Goal: Information Seeking & Learning: Learn about a topic

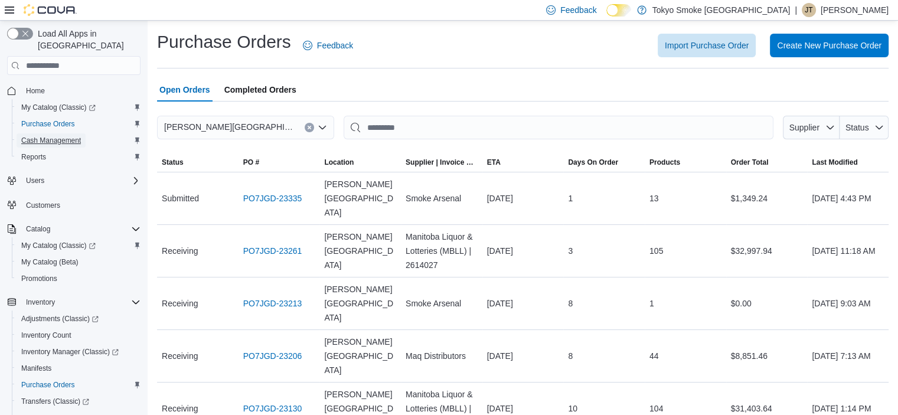
click at [42, 136] on span "Cash Management" at bounding box center [51, 140] width 60 height 9
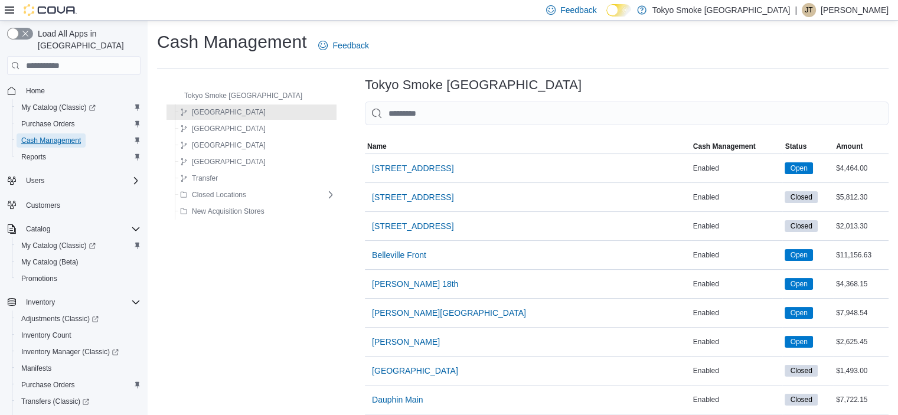
click at [50, 136] on span "Cash Management" at bounding box center [51, 140] width 60 height 9
click at [54, 119] on span "Purchase Orders" at bounding box center [48, 123] width 54 height 9
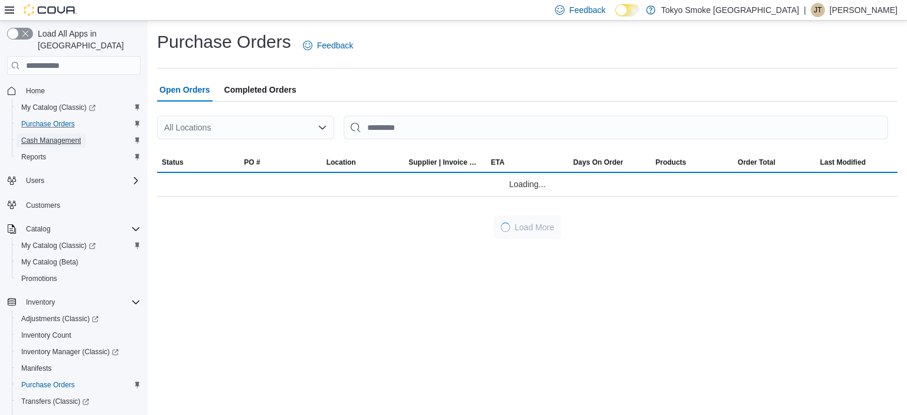
click at [51, 136] on span "Cash Management" at bounding box center [51, 140] width 60 height 9
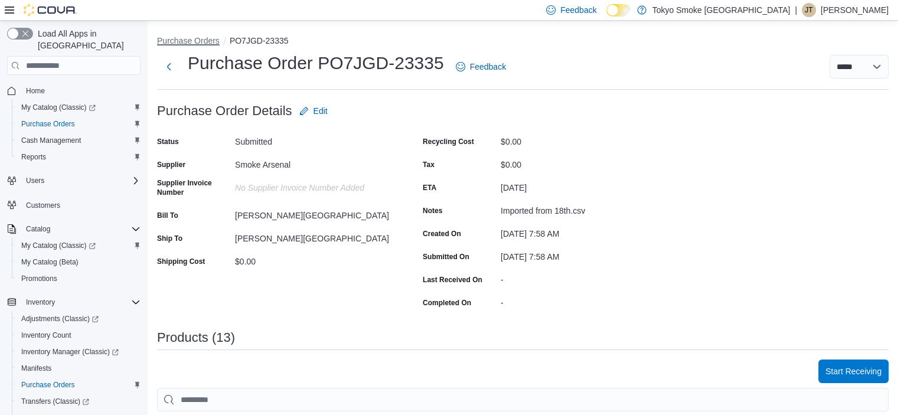
click at [200, 44] on button "Purchase Orders" at bounding box center [188, 40] width 63 height 9
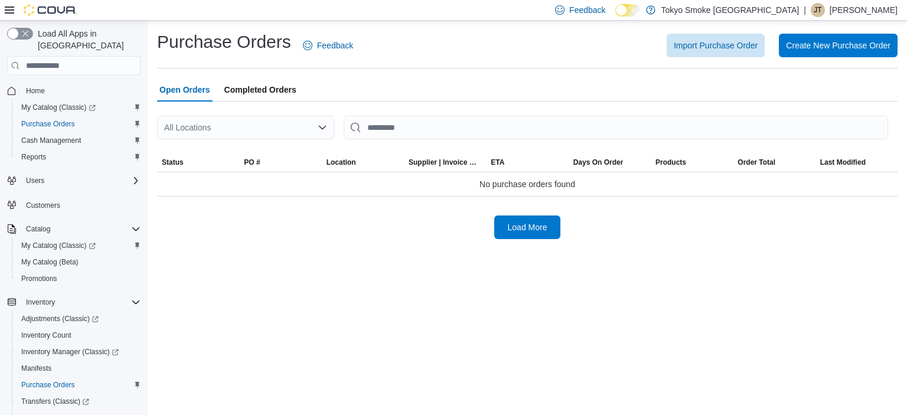
click at [308, 122] on div "All Locations" at bounding box center [245, 128] width 177 height 24
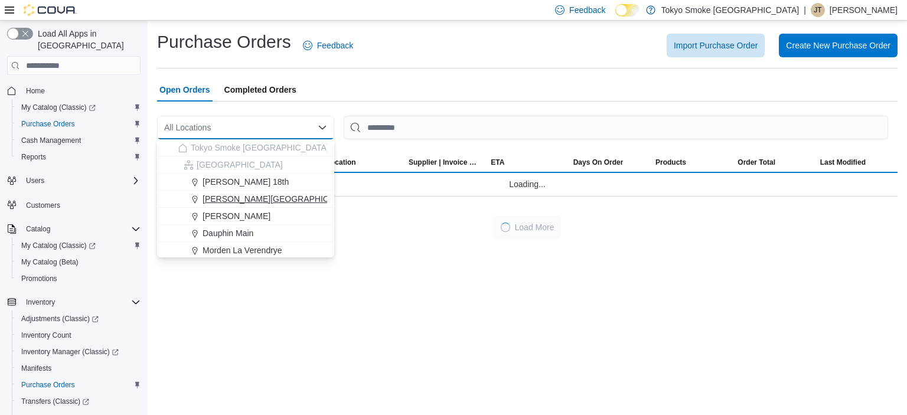
click at [260, 199] on span "Brandon Corral Centre" at bounding box center [280, 199] width 154 height 12
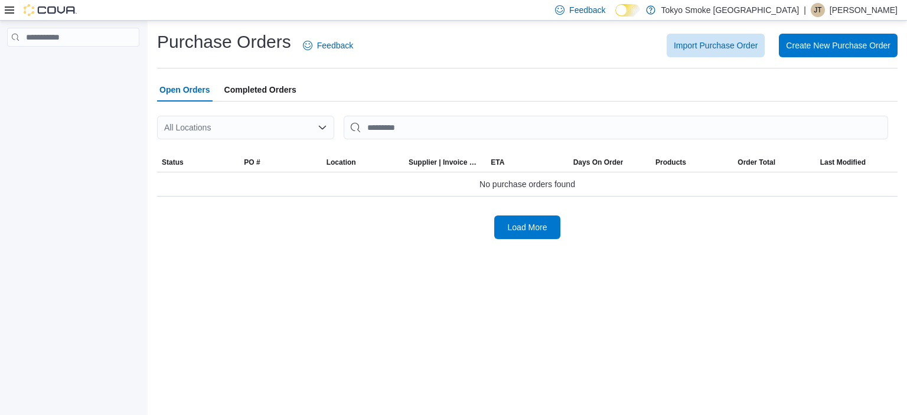
click at [260, 129] on div "All Locations" at bounding box center [245, 128] width 177 height 24
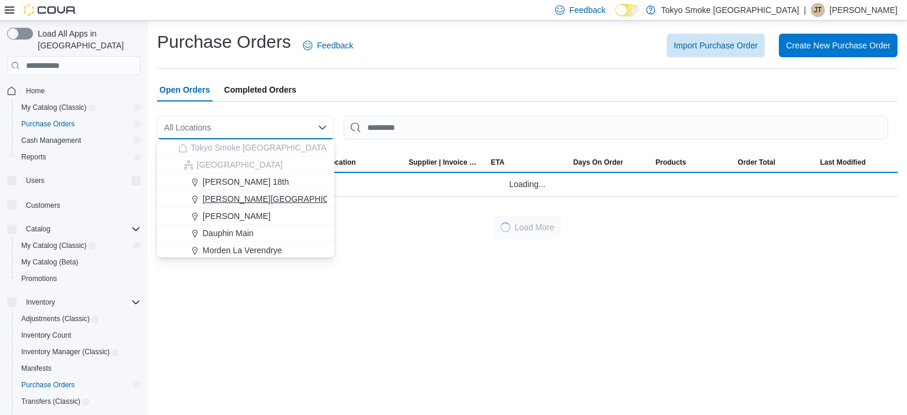
click at [260, 197] on span "[PERSON_NAME][GEOGRAPHIC_DATA]" at bounding box center [280, 199] width 154 height 12
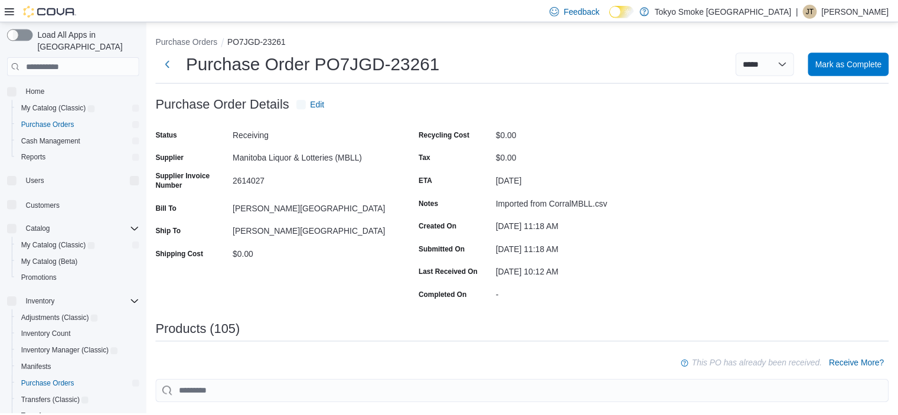
scroll to position [236, 0]
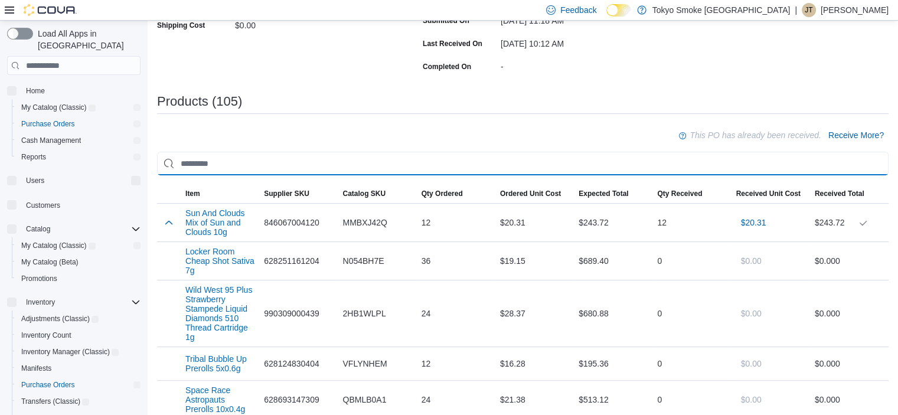
click at [449, 158] on input "search" at bounding box center [523, 164] width 732 height 24
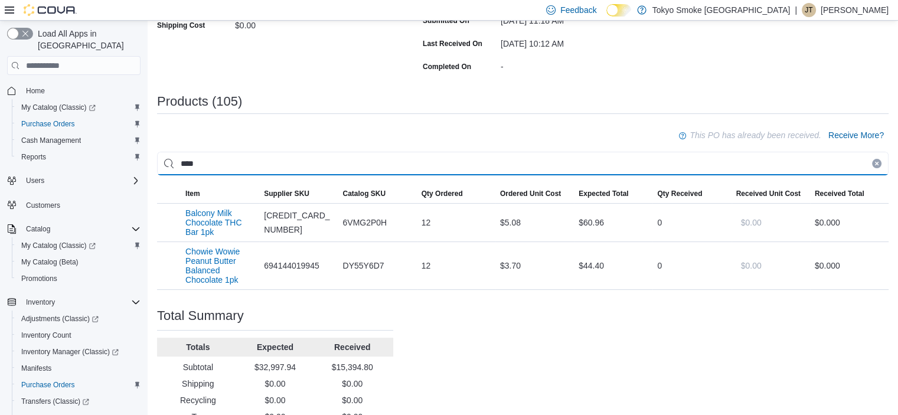
type input "****"
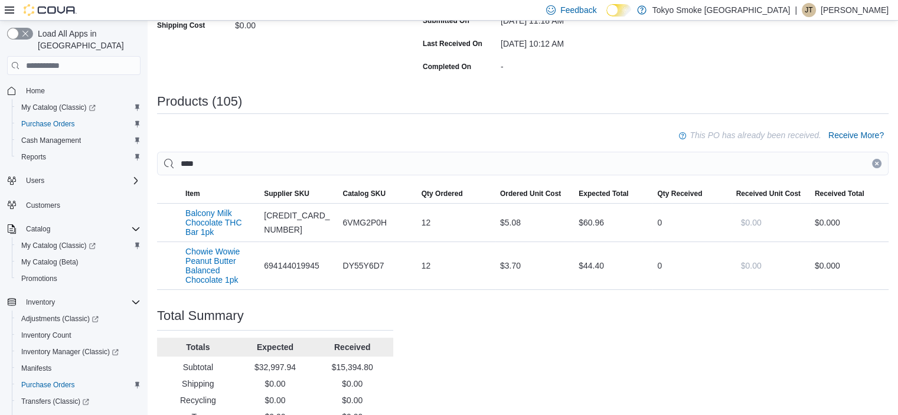
click at [879, 162] on icon "Clear input" at bounding box center [877, 163] width 5 height 5
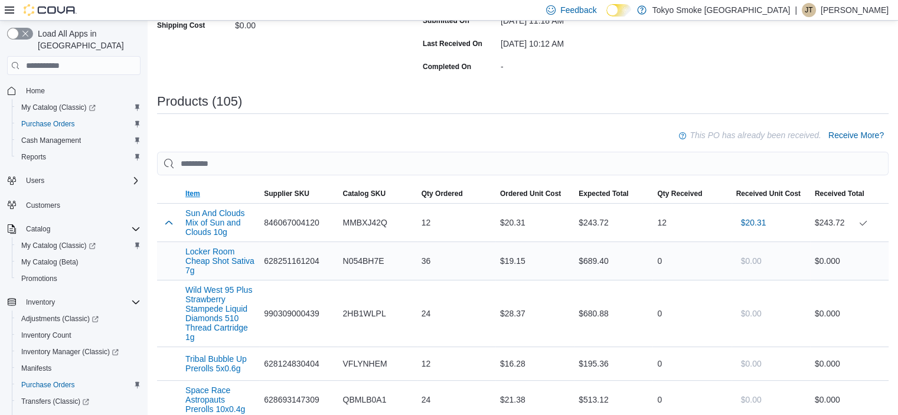
click at [198, 187] on span "Item" at bounding box center [220, 193] width 79 height 19
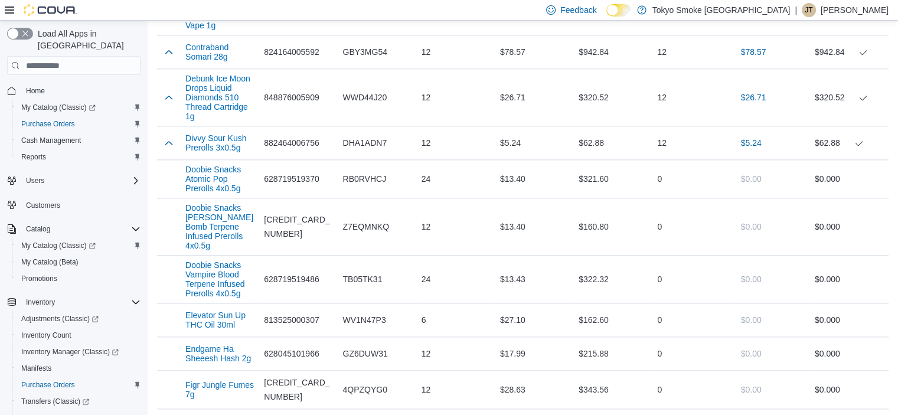
scroll to position [1476, 0]
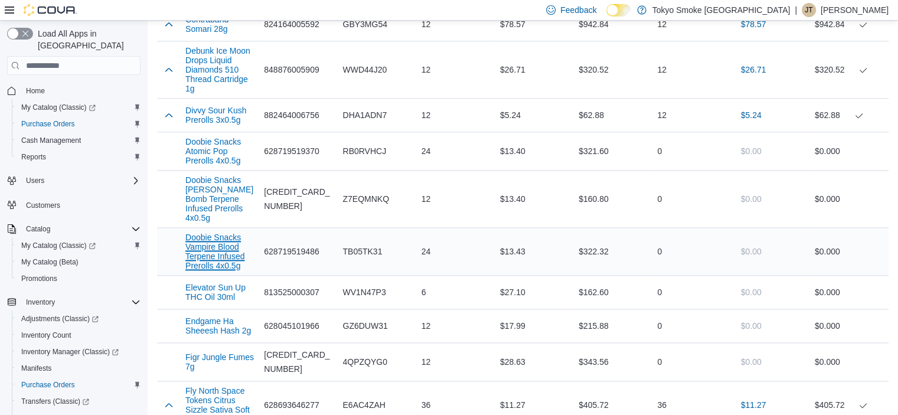
click at [234, 270] on button "Doobie Snacks Vampire Blood Terpene Infused Prerolls 4x0.5g" at bounding box center [219, 252] width 69 height 38
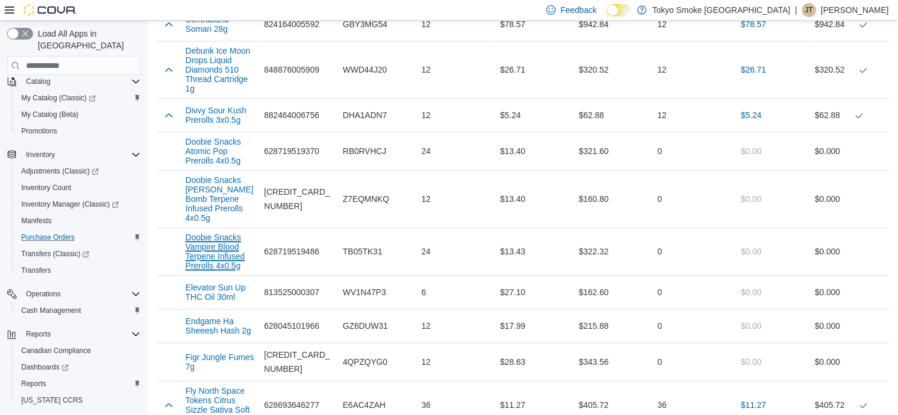
scroll to position [164, 0]
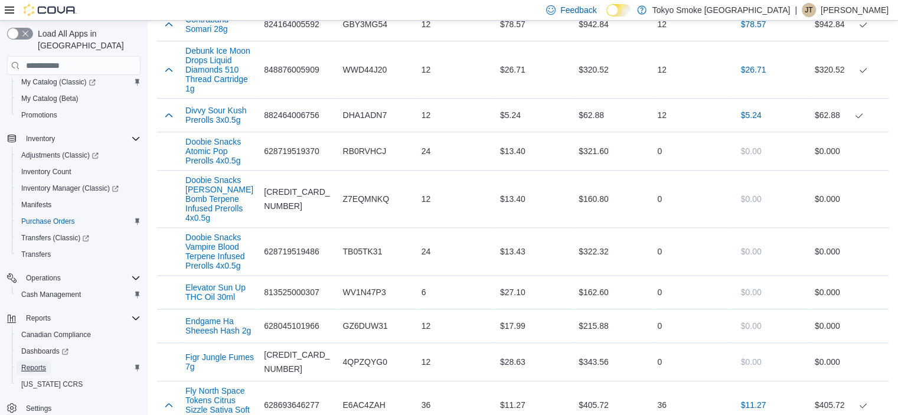
click at [43, 363] on span "Reports" at bounding box center [33, 367] width 25 height 9
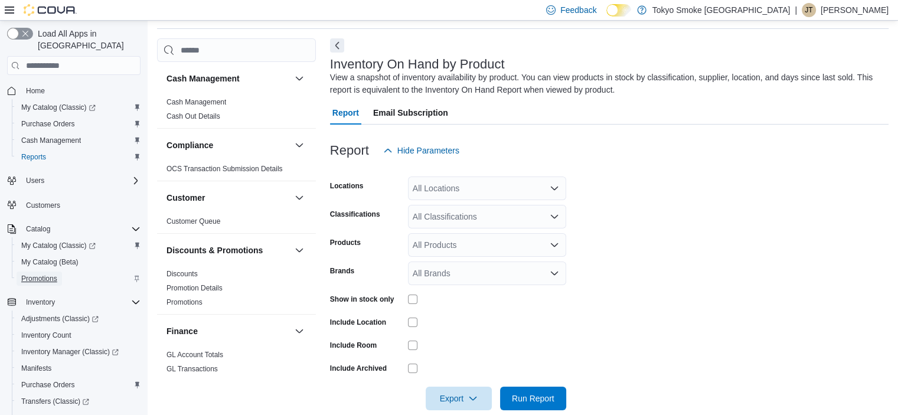
click at [43, 274] on span "Promotions" at bounding box center [39, 278] width 36 height 9
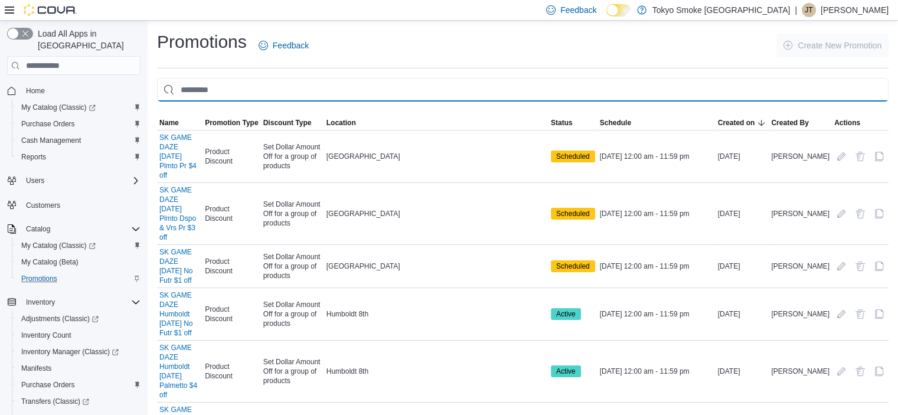
click at [449, 89] on input "This is a search bar. As you type, the results lower in the page will automatic…" at bounding box center [523, 90] width 732 height 24
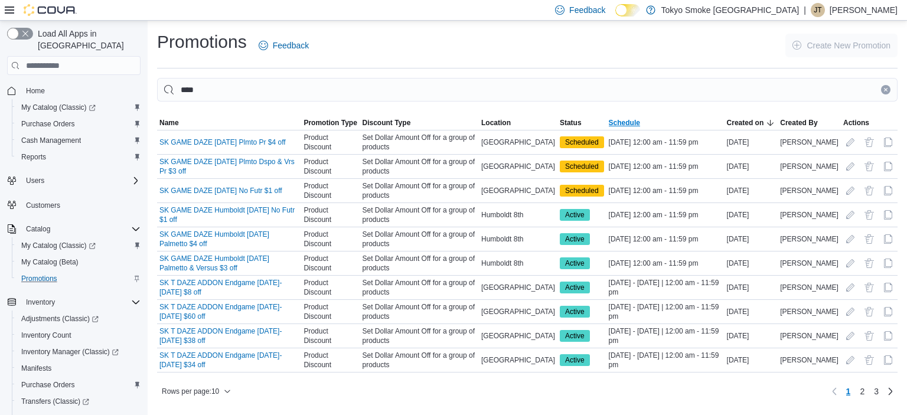
click at [634, 122] on span "Schedule" at bounding box center [624, 122] width 31 height 9
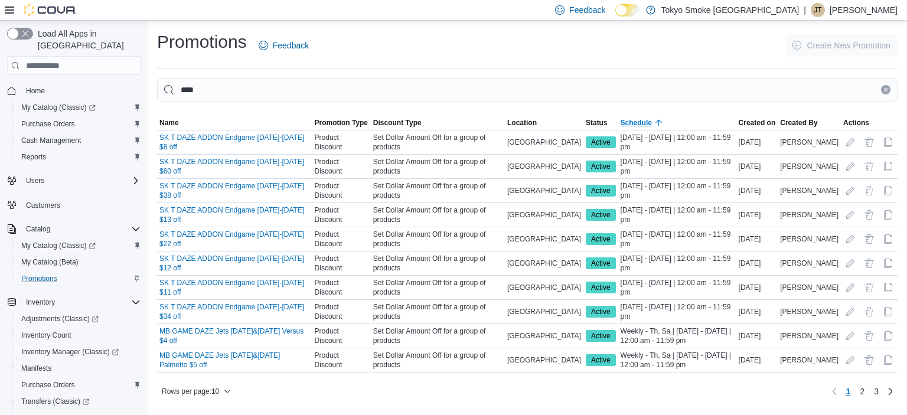
click at [634, 122] on span "Schedule" at bounding box center [636, 122] width 31 height 9
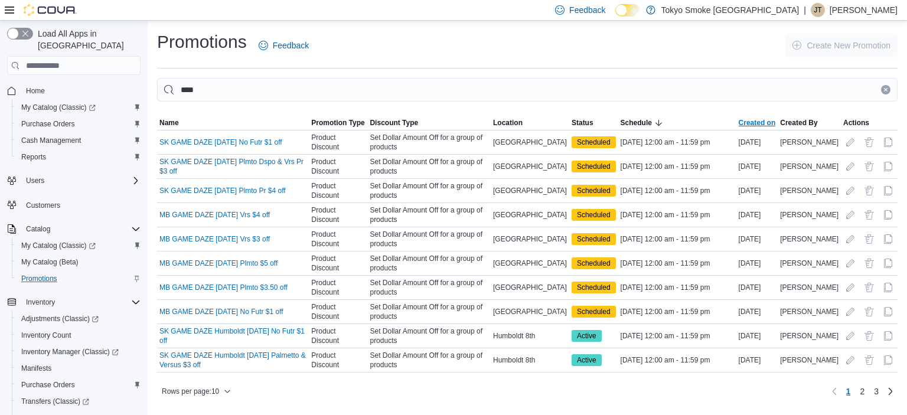
click at [764, 118] on span "Created on" at bounding box center [757, 122] width 37 height 9
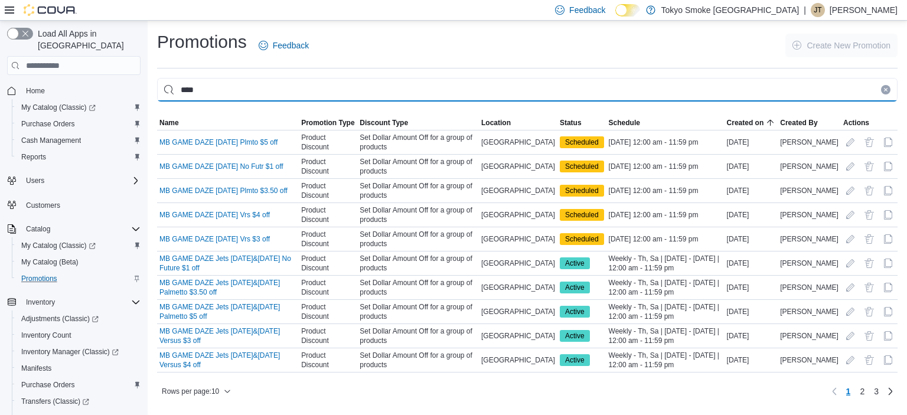
click at [308, 92] on input "****" at bounding box center [527, 90] width 741 height 24
type input "*********"
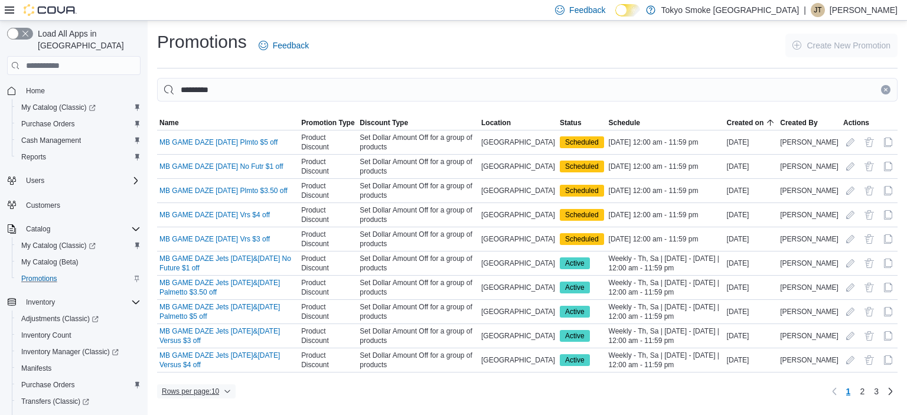
click at [224, 384] on span "Rows per page : 10" at bounding box center [196, 391] width 69 height 14
click at [198, 346] on span "50 rows" at bounding box center [212, 341] width 38 height 9
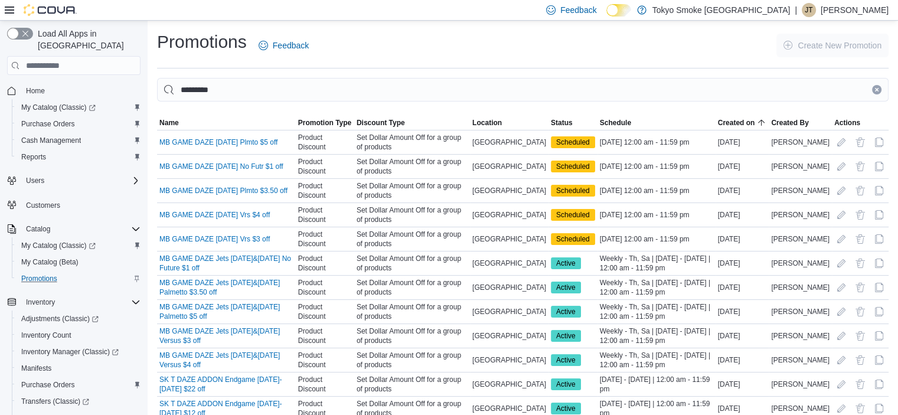
click at [646, 112] on div at bounding box center [523, 109] width 732 height 14
click at [631, 121] on span "Schedule" at bounding box center [615, 122] width 31 height 9
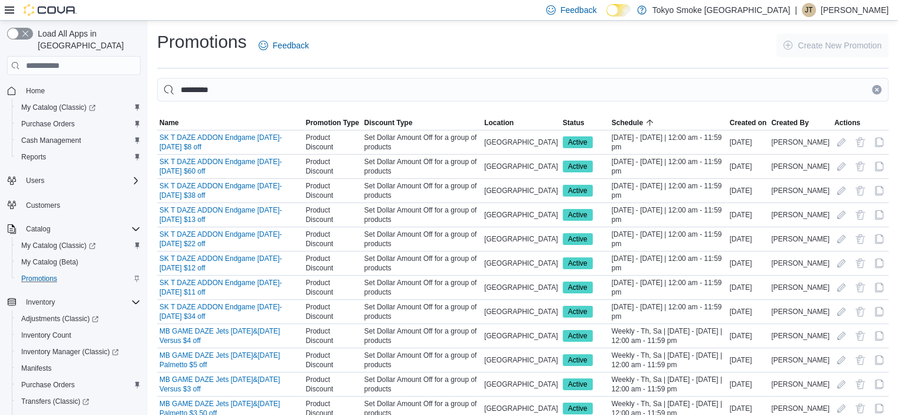
click at [882, 89] on button "Clear input" at bounding box center [876, 89] width 9 height 9
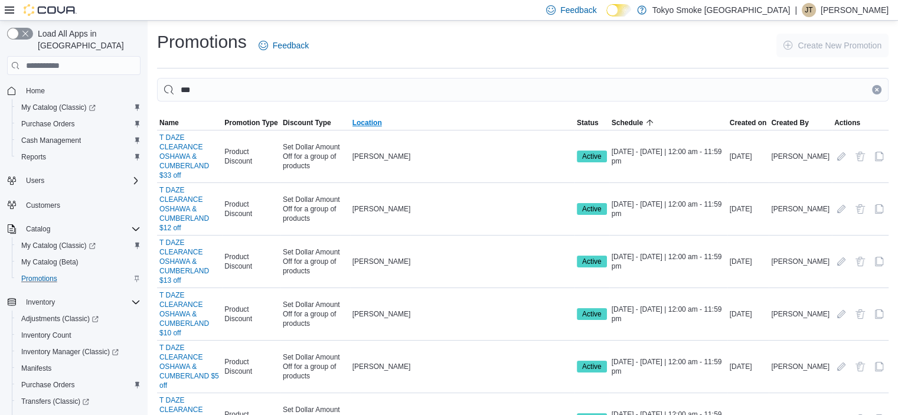
click at [382, 119] on span "Location" at bounding box center [368, 122] width 30 height 9
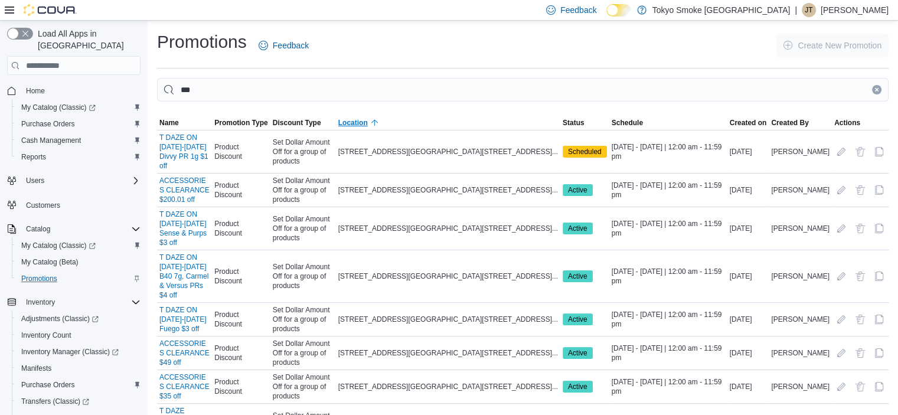
click at [433, 119] on span "Location" at bounding box center [448, 123] width 224 height 14
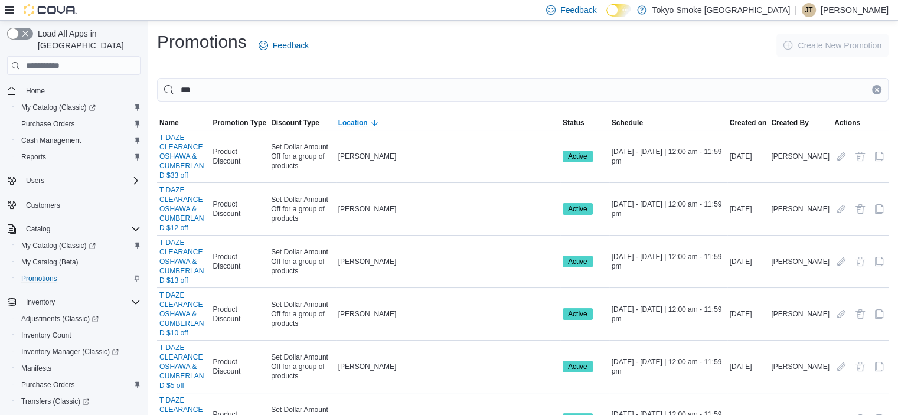
click at [380, 119] on icon "button" at bounding box center [374, 122] width 9 height 9
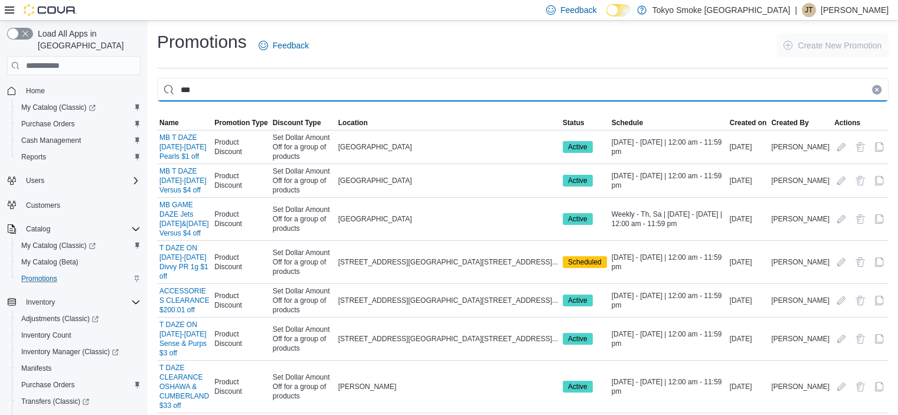
click at [324, 86] on input "**" at bounding box center [523, 90] width 732 height 24
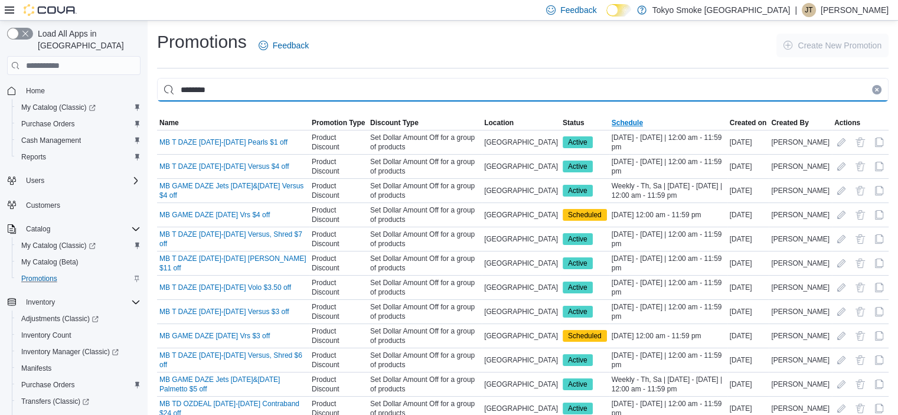
type input "********"
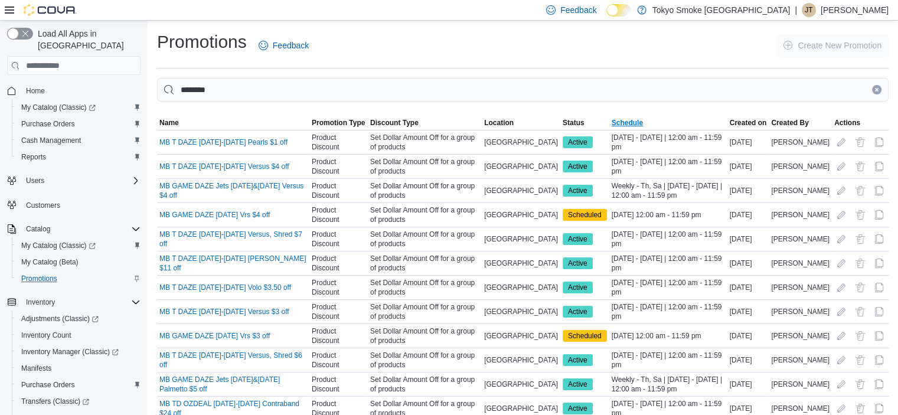
click at [643, 118] on span "Schedule" at bounding box center [627, 122] width 31 height 9
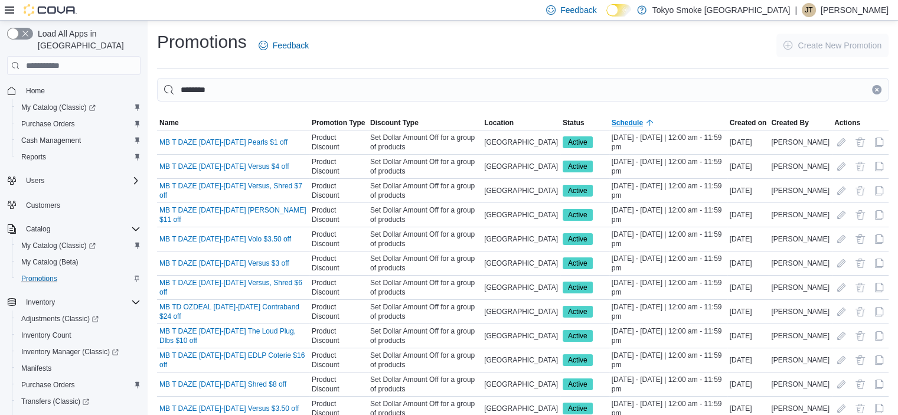
click at [643, 118] on span "Schedule" at bounding box center [627, 122] width 31 height 9
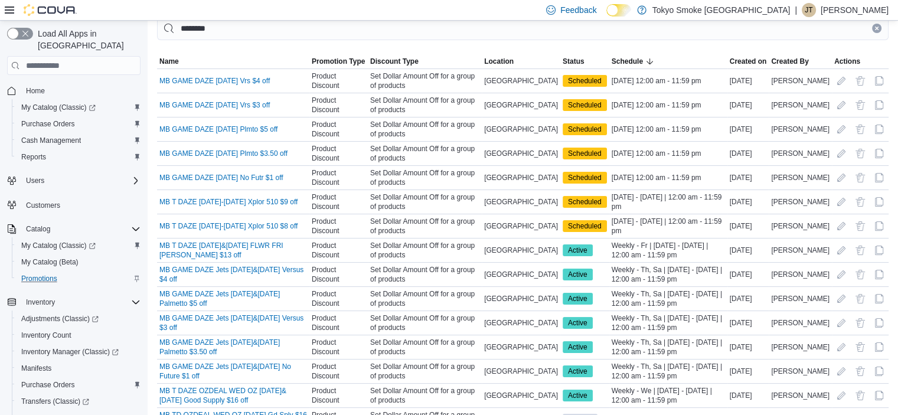
scroll to position [14, 0]
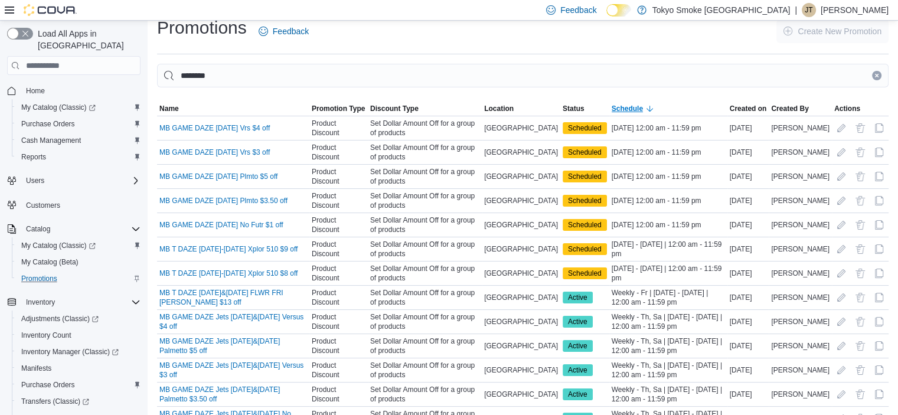
click at [655, 105] on icon "button" at bounding box center [650, 108] width 9 height 9
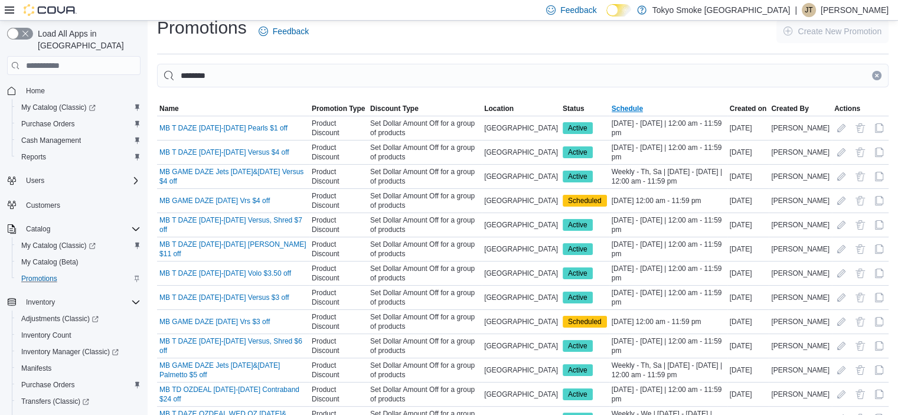
click at [666, 110] on span "Schedule" at bounding box center [668, 109] width 118 height 14
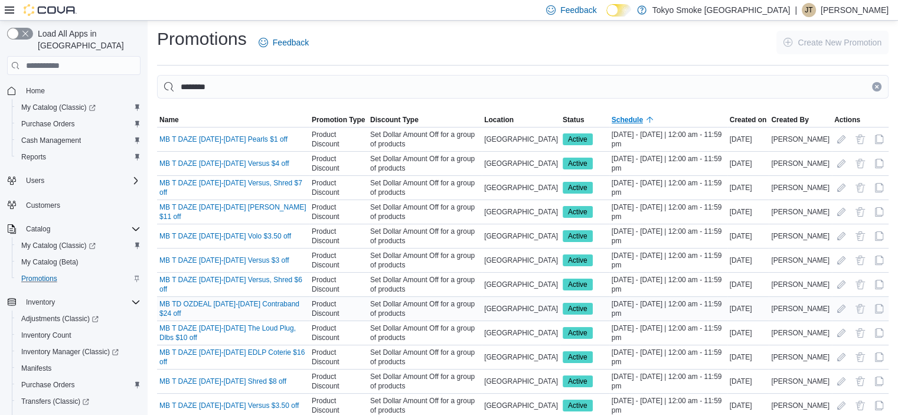
scroll to position [0, 0]
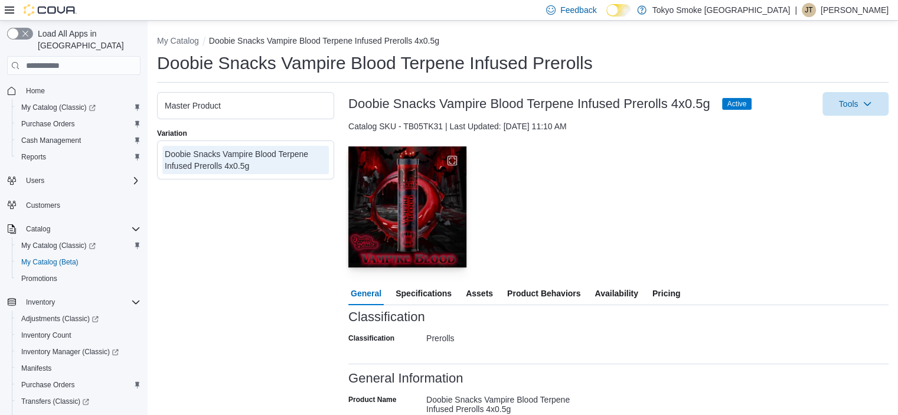
click at [426, 197] on img "button" at bounding box center [407, 206] width 118 height 121
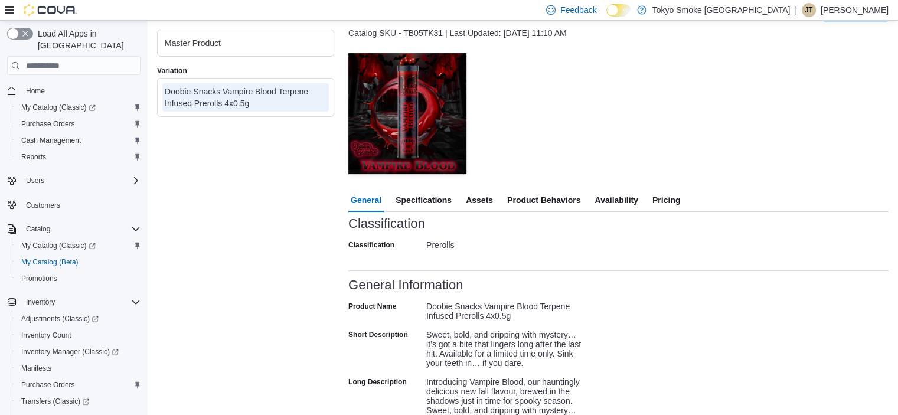
scroll to position [90, 0]
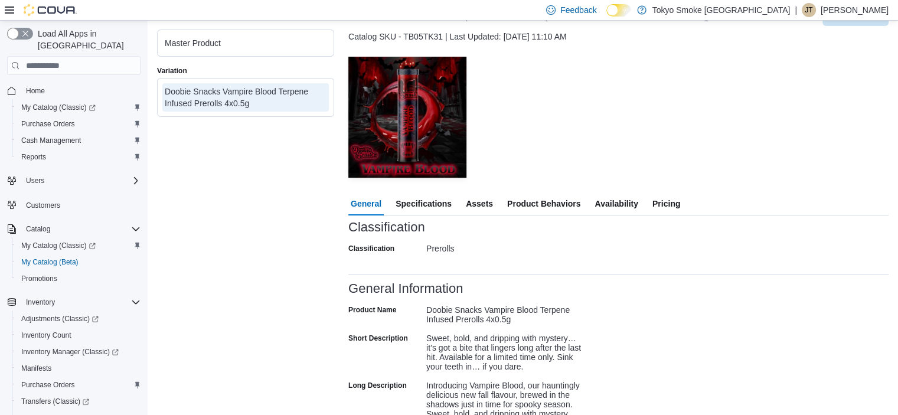
click at [415, 207] on span "Specifications" at bounding box center [424, 204] width 56 height 24
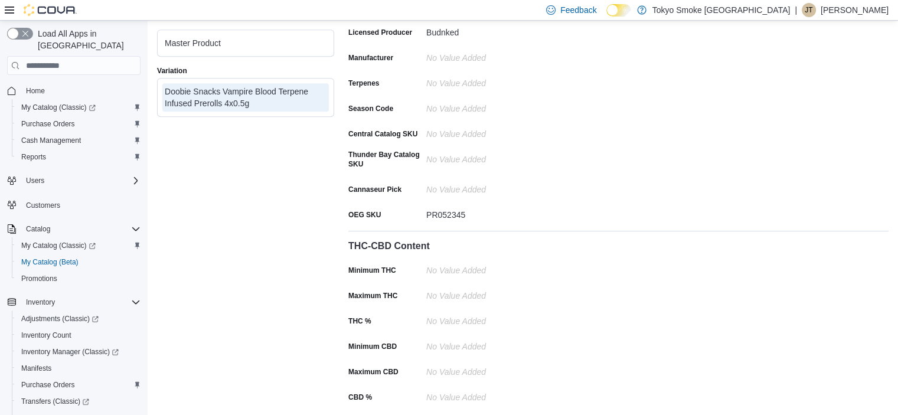
scroll to position [154, 0]
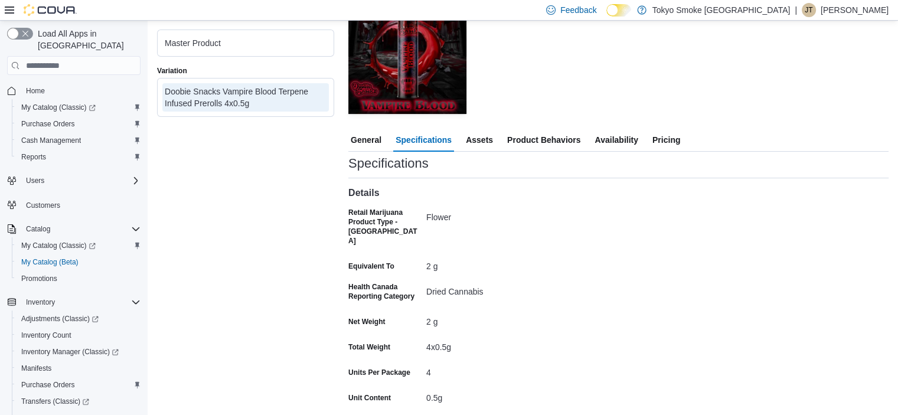
click at [483, 142] on span "Assets" at bounding box center [479, 140] width 27 height 24
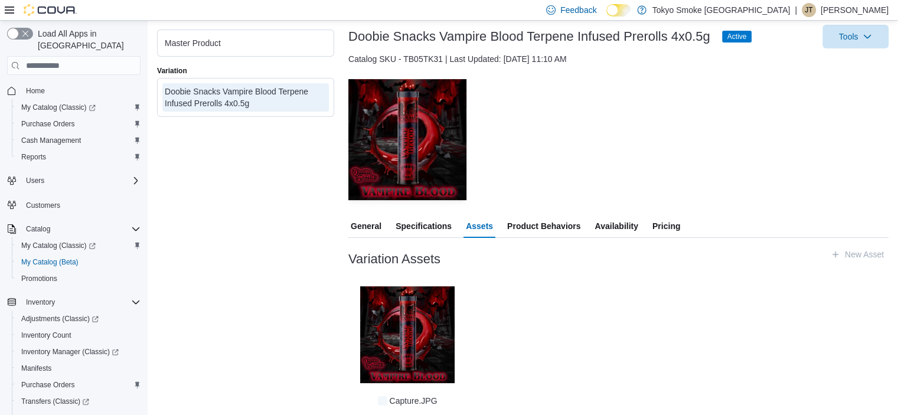
scroll to position [67, 0]
click at [569, 229] on span "Product Behaviors" at bounding box center [543, 227] width 73 height 24
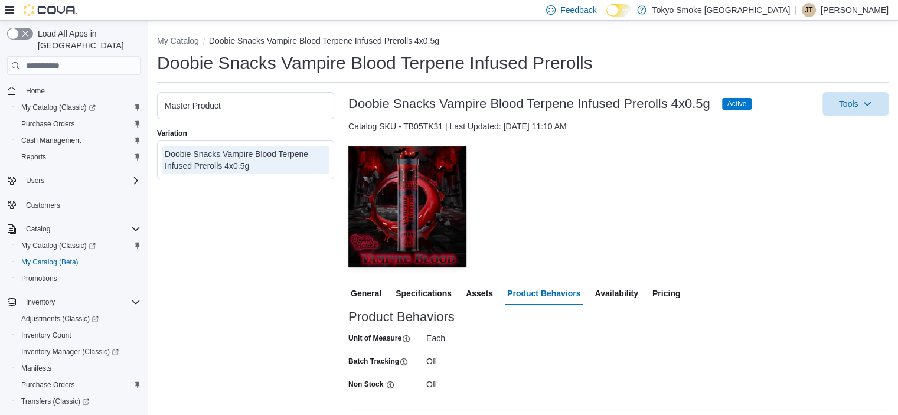
click at [623, 295] on span "Availability" at bounding box center [616, 294] width 43 height 24
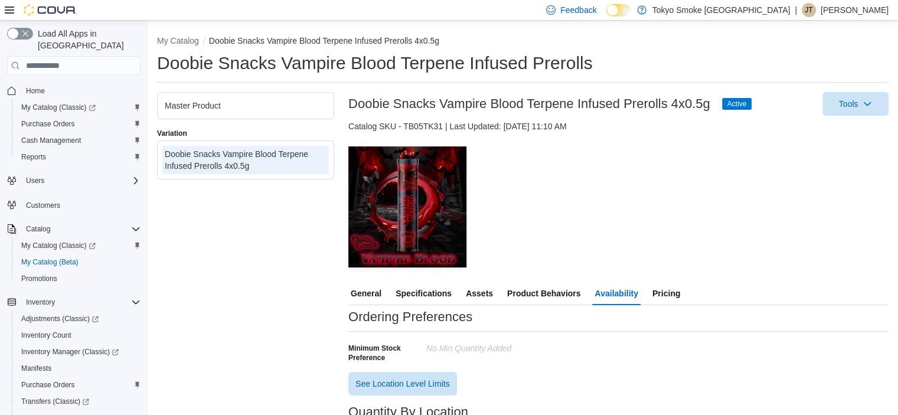
scroll to position [125, 0]
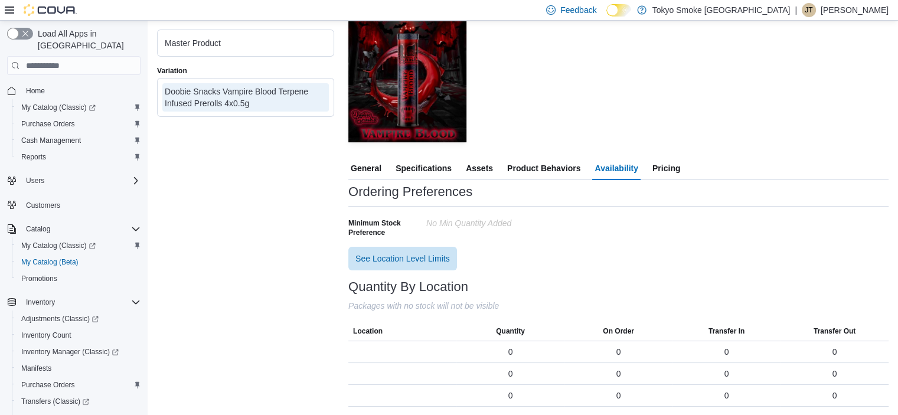
click at [676, 164] on span "Pricing" at bounding box center [667, 169] width 28 height 24
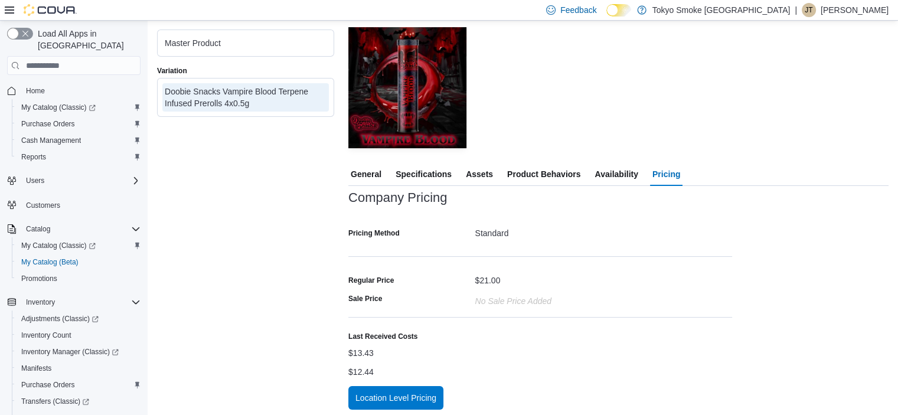
scroll to position [123, 0]
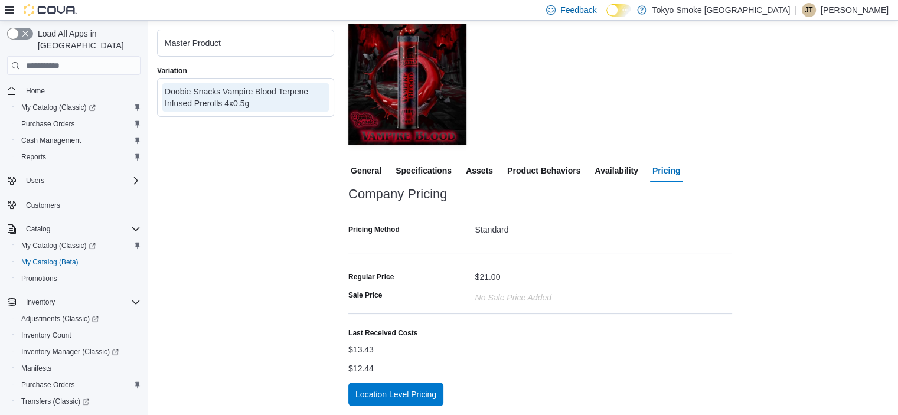
click at [362, 178] on span "General" at bounding box center [366, 171] width 31 height 24
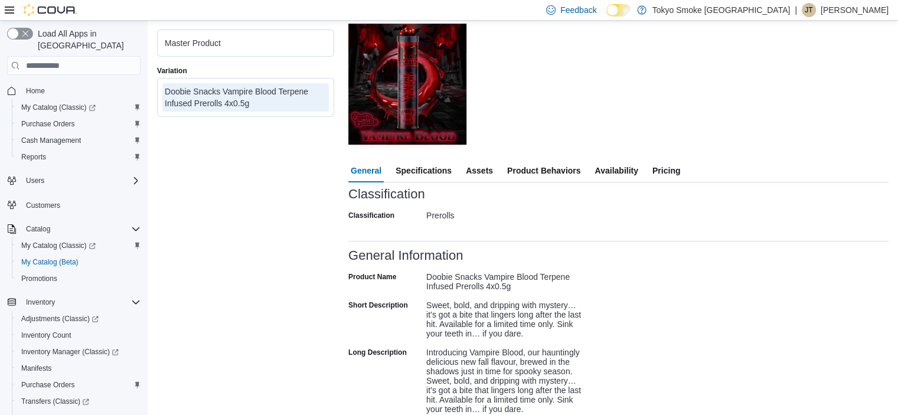
click at [683, 178] on button "Pricing" at bounding box center [666, 171] width 32 height 24
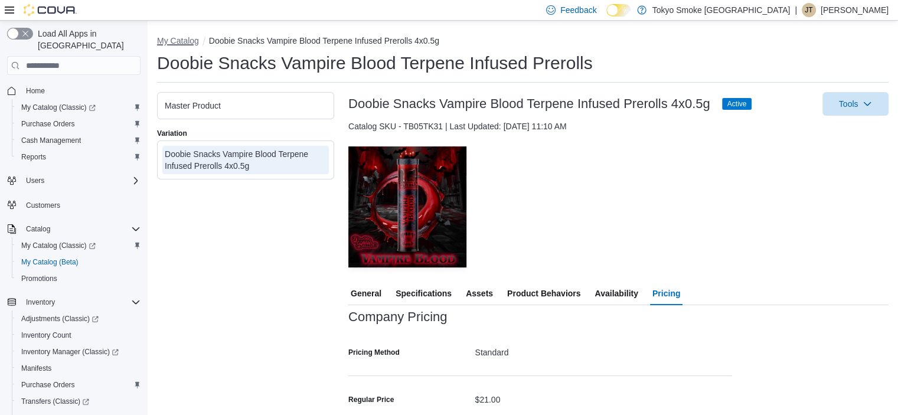
click at [180, 42] on button "My Catalog" at bounding box center [178, 40] width 42 height 9
select select "**********"
